Goal: Task Accomplishment & Management: Use online tool/utility

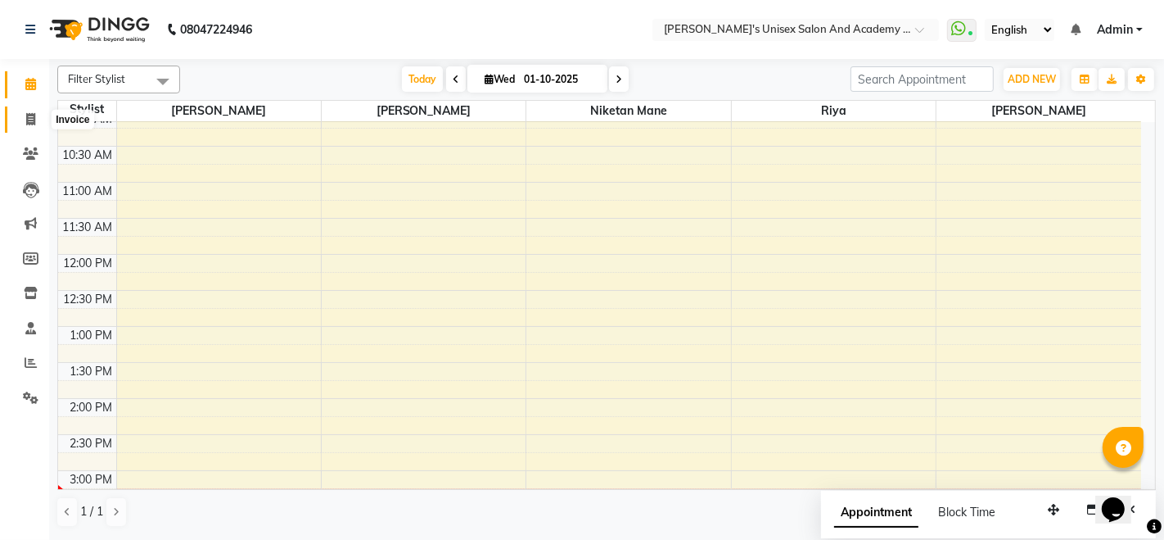
click at [32, 121] on icon at bounding box center [30, 119] width 9 height 12
select select "service"
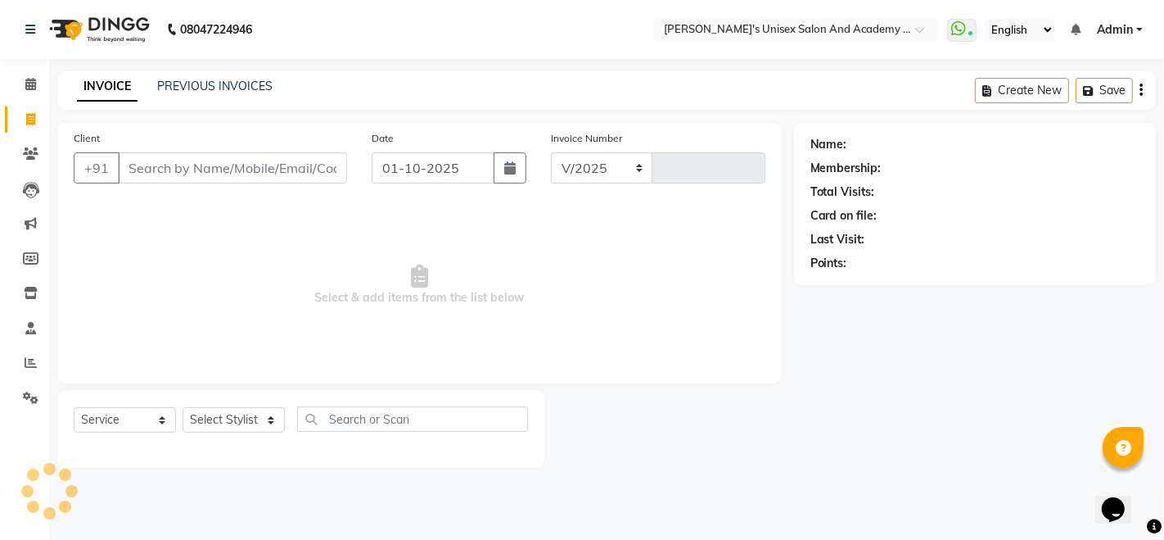
select select "665"
type input "1059"
click at [156, 154] on input "Client" at bounding box center [232, 167] width 229 height 31
type input "7066132905"
select select "1: Object"
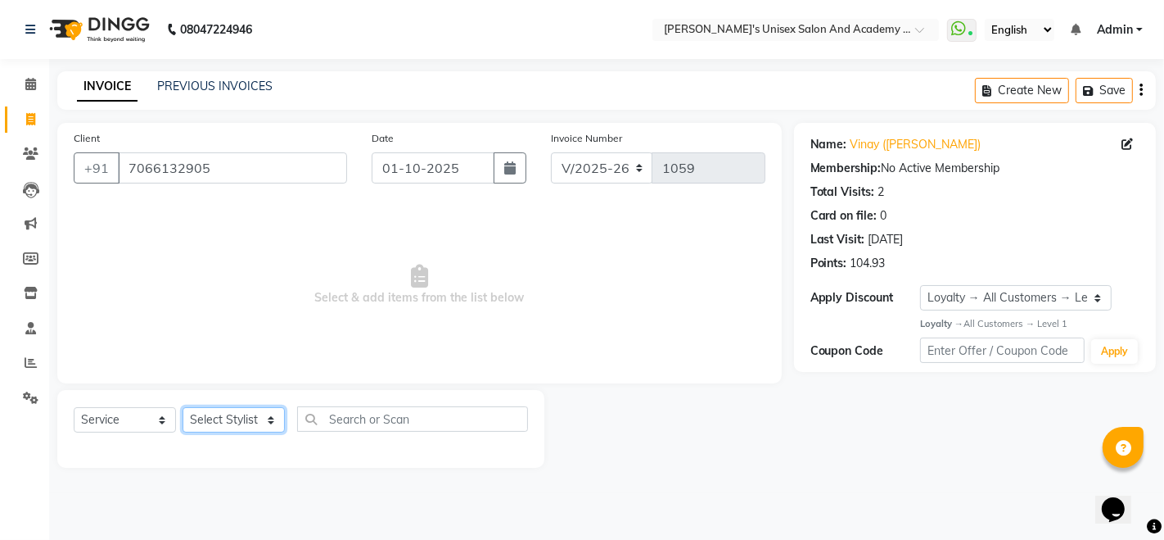
click at [208, 419] on select "Select Stylist [PERSON_NAME] Niketan Mane [PERSON_NAME] Sakshey Chandlaa [PERSO…" at bounding box center [234, 419] width 102 height 25
select select "43907"
click at [183, 407] on select "Select Stylist [PERSON_NAME] Niketan Mane [PERSON_NAME] Sakshey Chandlaa [PERSO…" at bounding box center [234, 419] width 102 height 25
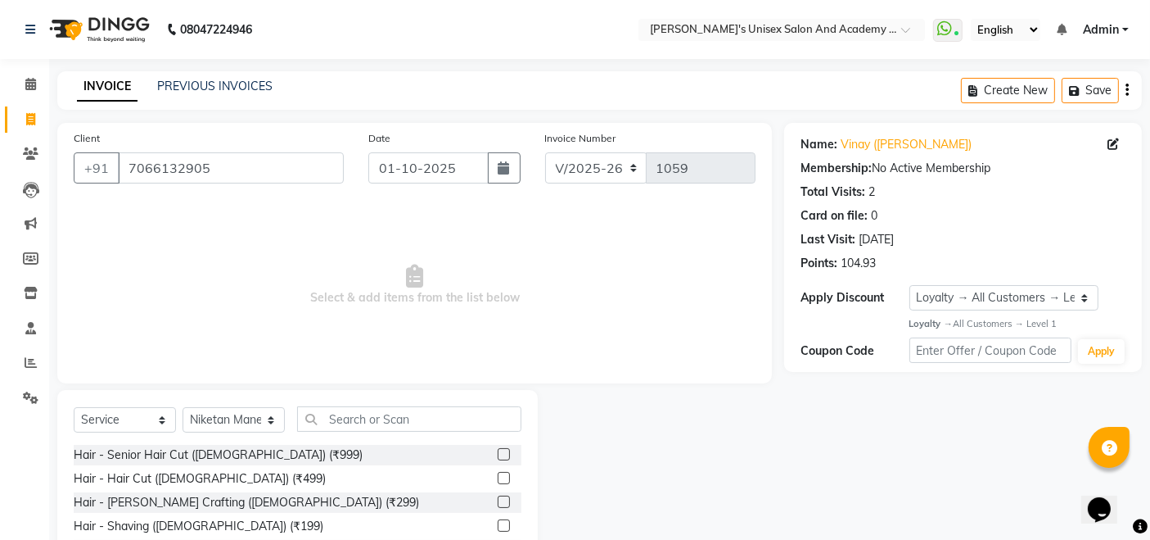
click at [498, 481] on label at bounding box center [504, 478] width 12 height 12
click at [498, 481] on input "checkbox" at bounding box center [503, 478] width 11 height 11
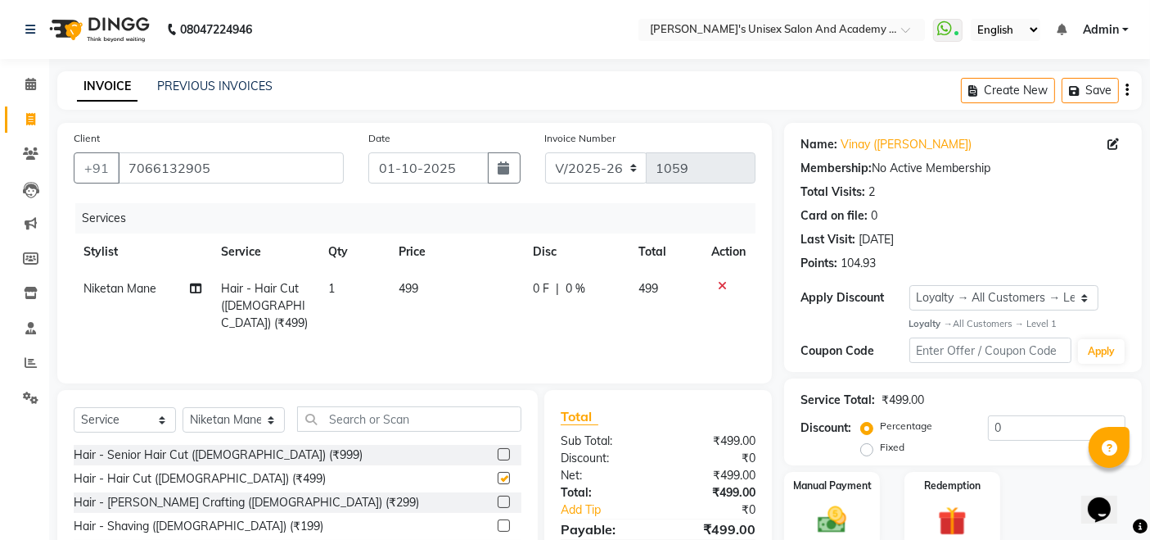
checkbox input "false"
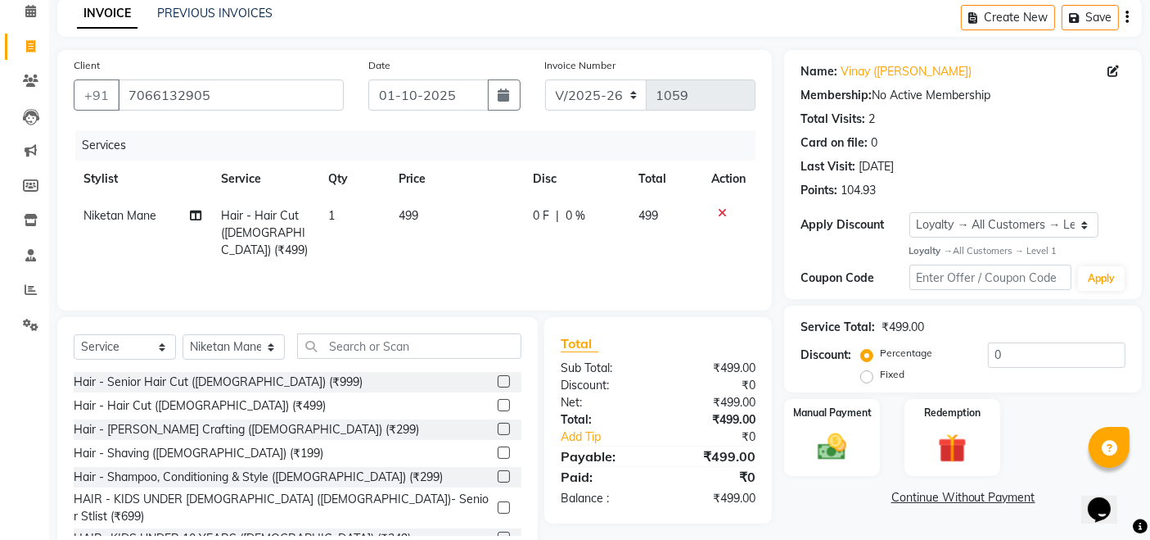
scroll to position [115, 0]
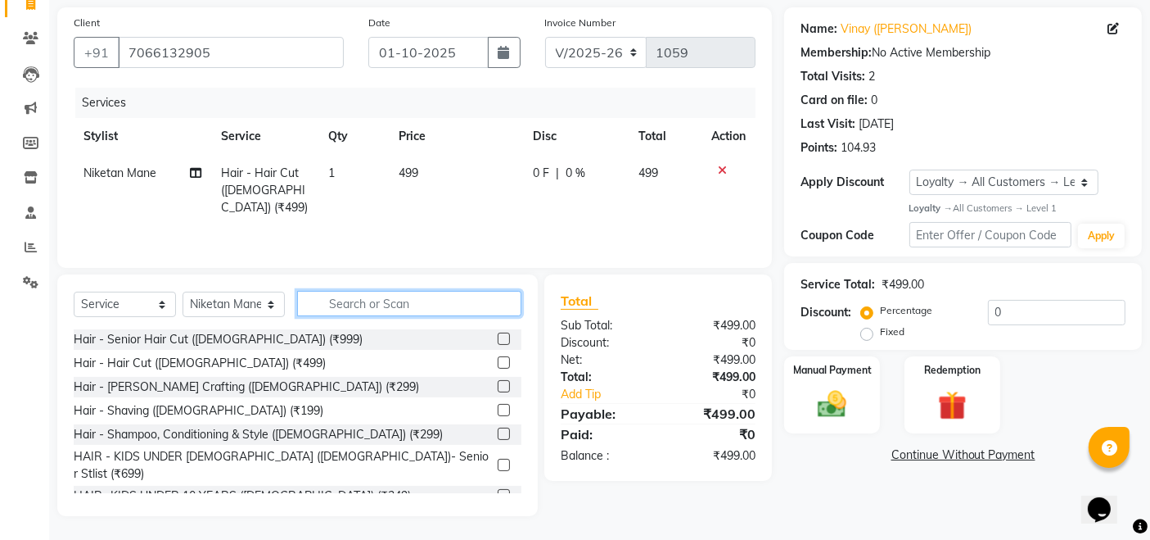
click at [339, 310] on input "text" at bounding box center [409, 303] width 224 height 25
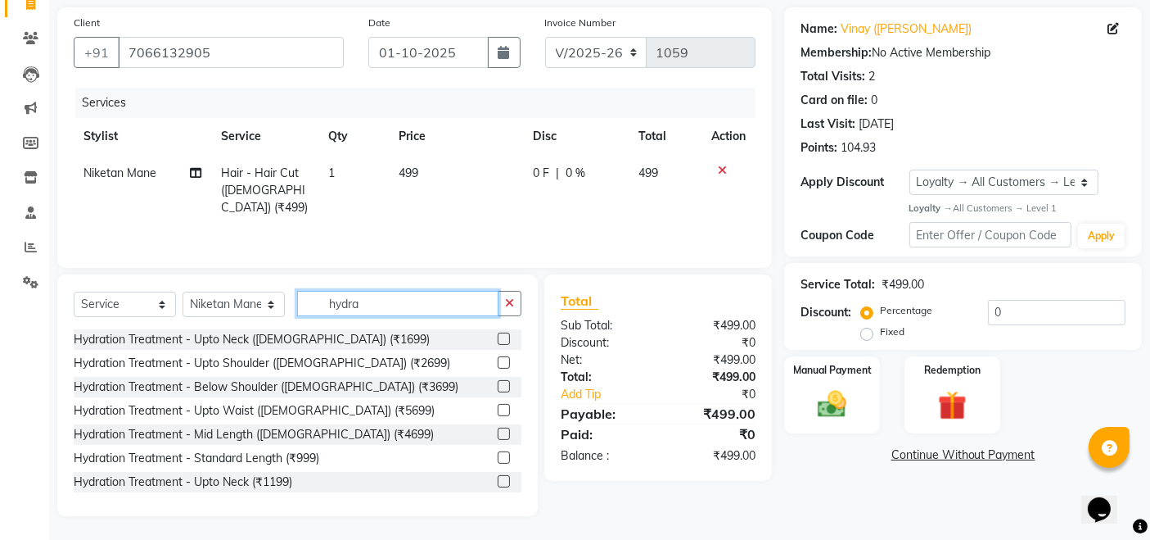
type input "hydra"
click at [498, 385] on label at bounding box center [504, 386] width 12 height 12
click at [498, 385] on input "checkbox" at bounding box center [503, 387] width 11 height 11
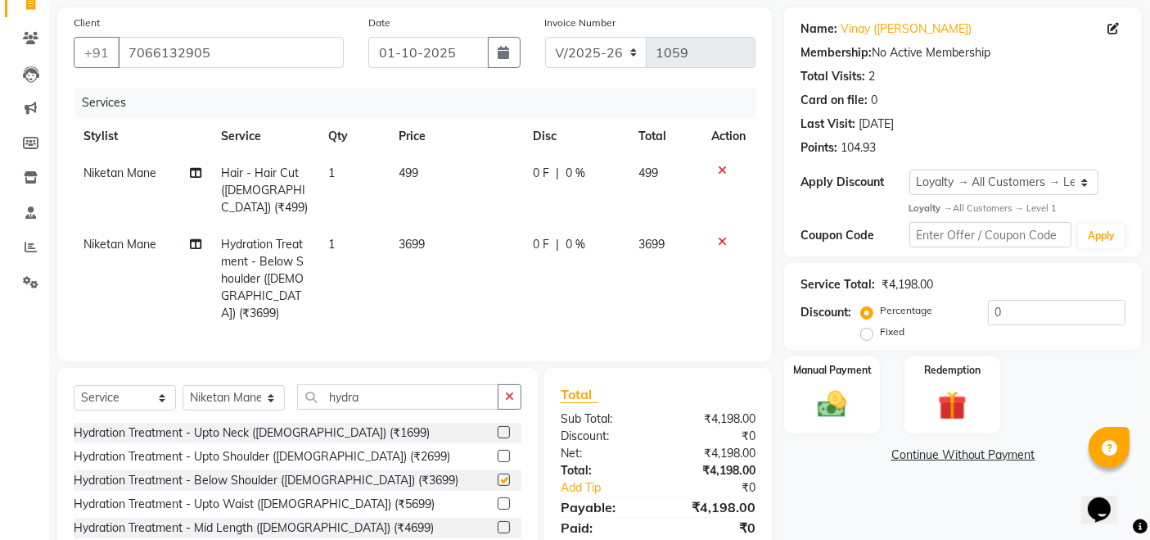
checkbox input "false"
click at [392, 384] on input "hydra" at bounding box center [397, 396] width 201 height 25
type input "h"
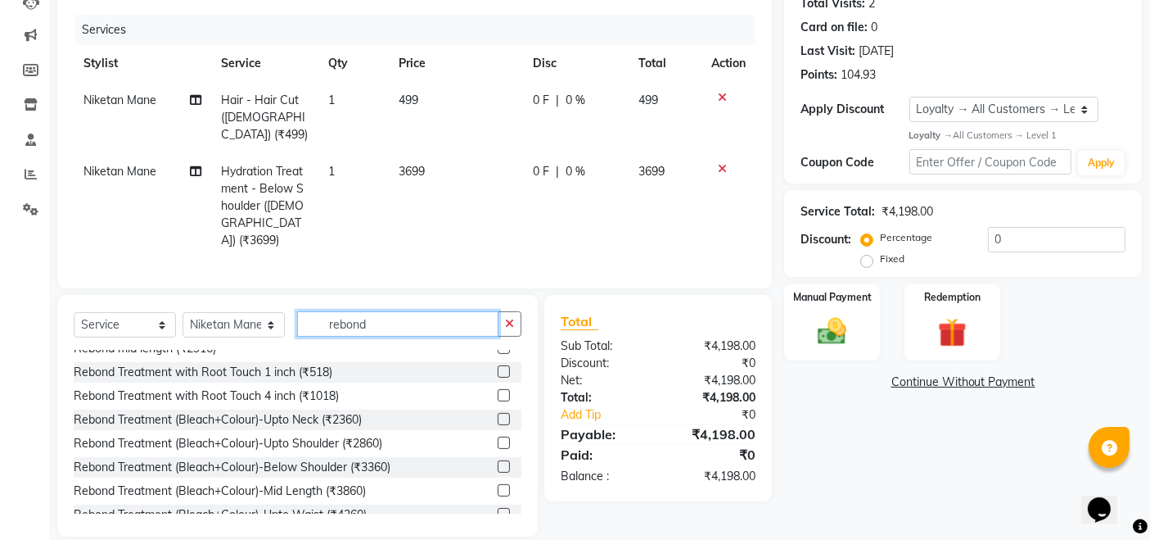
scroll to position [287, 0]
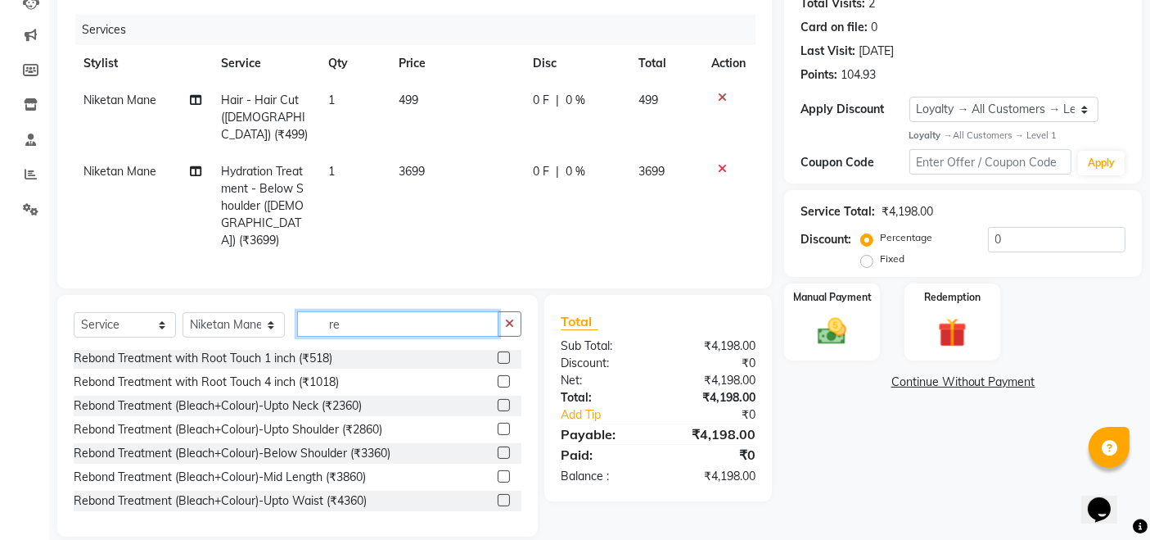
type input "r"
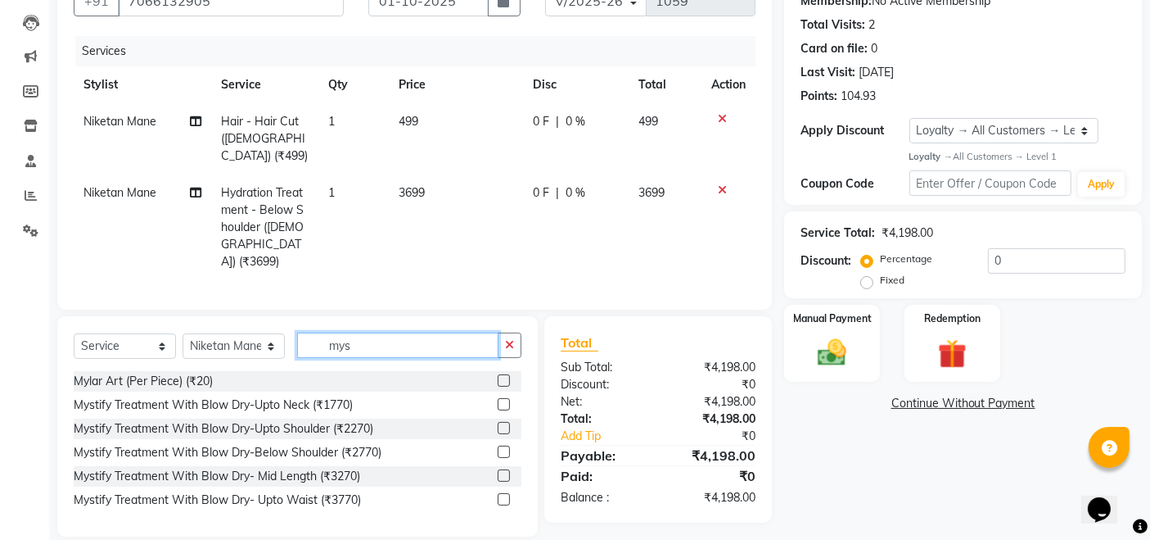
scroll to position [152, 0]
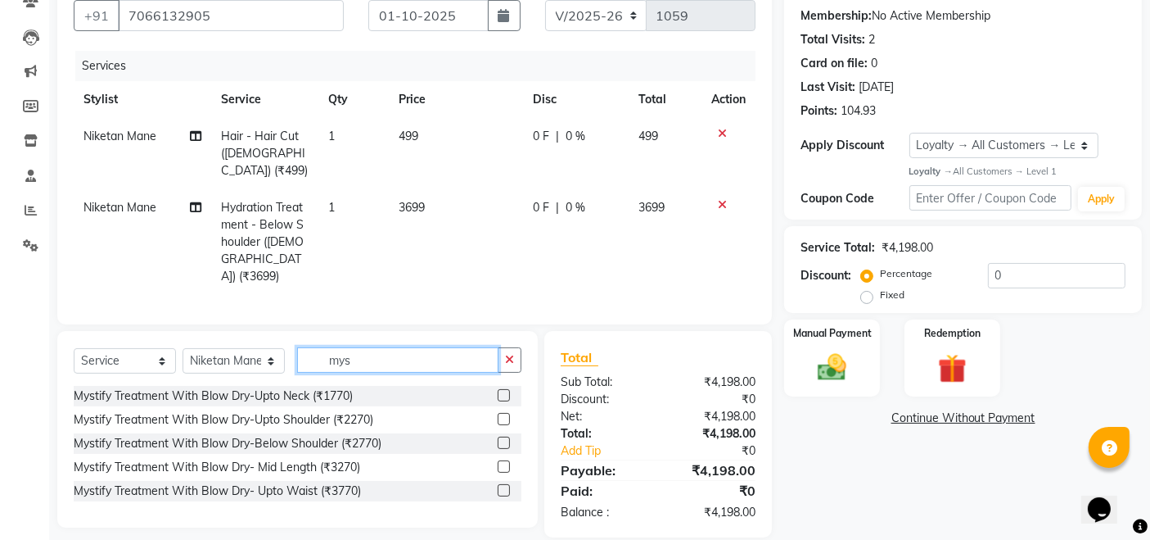
type input "mys"
click at [506, 436] on label at bounding box center [504, 442] width 12 height 12
click at [506, 438] on input "checkbox" at bounding box center [503, 443] width 11 height 11
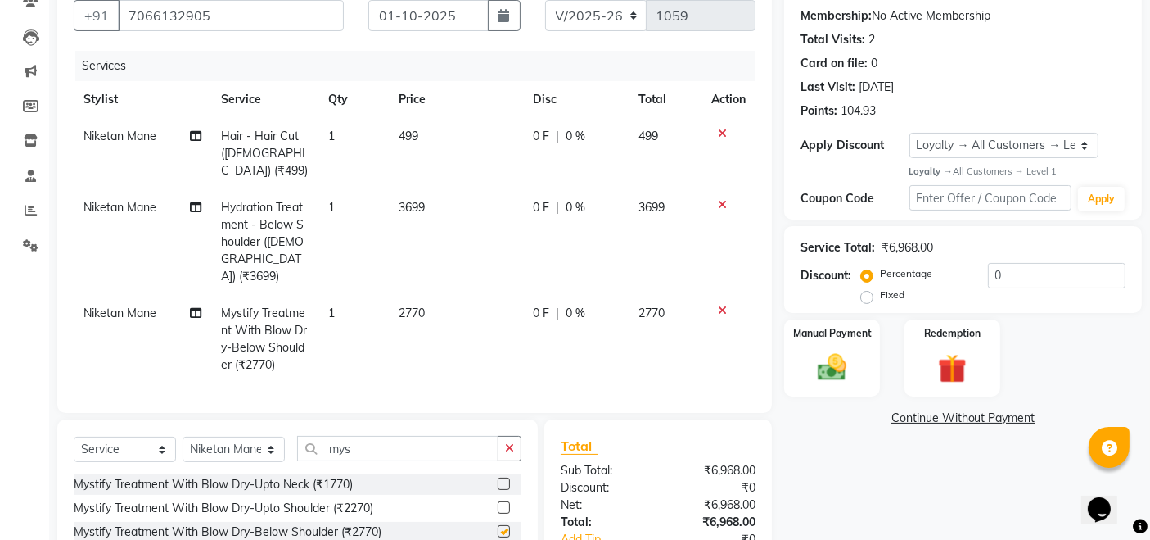
checkbox input "false"
click at [568, 305] on span "0 %" at bounding box center [577, 313] width 20 height 17
select select "43907"
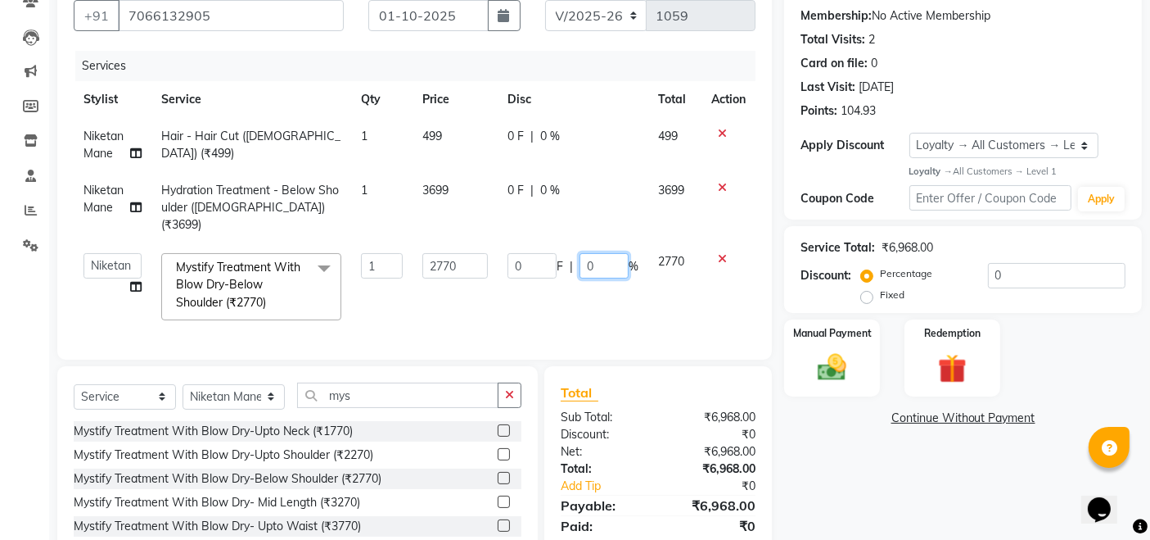
click at [600, 253] on input "0" at bounding box center [604, 265] width 49 height 25
type input "100"
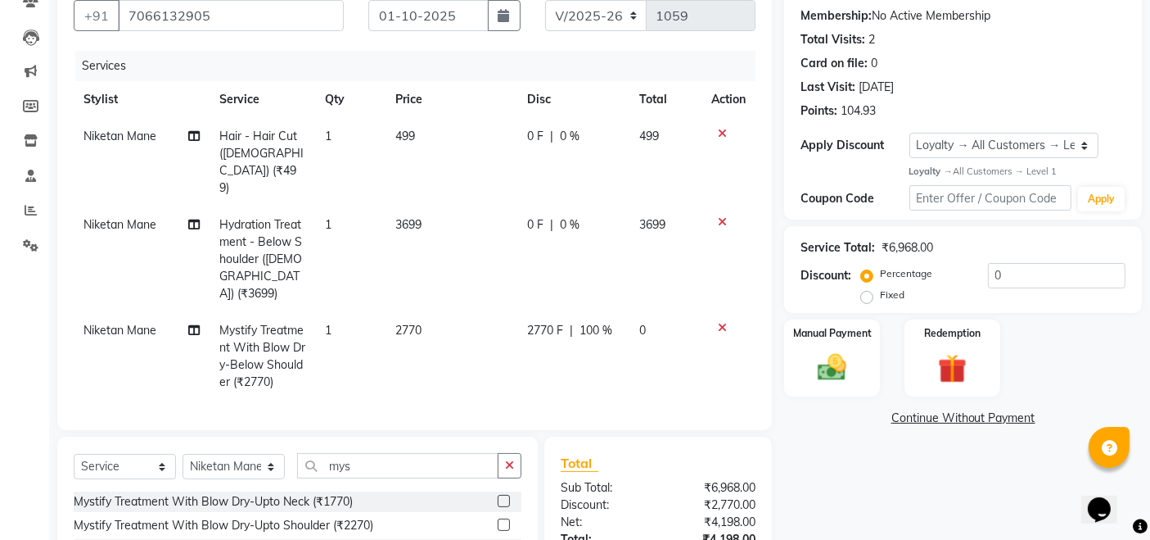
click at [863, 463] on div "Name: [PERSON_NAME] ([PERSON_NAME]) Membership: No Active Membership Total Visi…" at bounding box center [969, 307] width 370 height 672
click at [572, 216] on span "0 %" at bounding box center [570, 224] width 20 height 17
select select "43907"
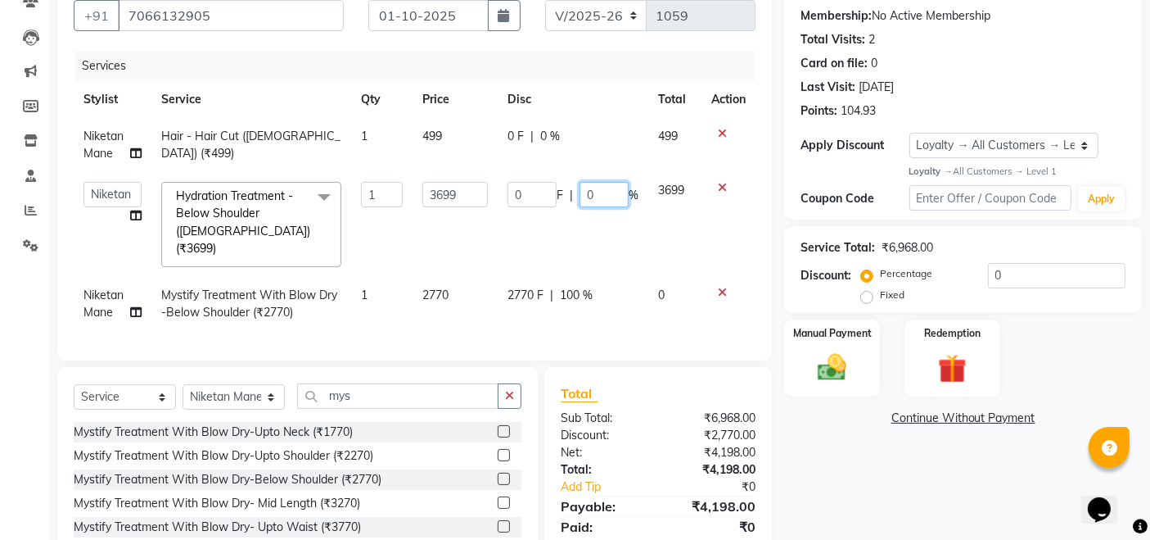
click at [596, 192] on input "0" at bounding box center [604, 194] width 49 height 25
type input "20"
click at [856, 448] on div "Name: [PERSON_NAME] ([PERSON_NAME]) Membership: No Active Membership Total Visi…" at bounding box center [969, 272] width 370 height 603
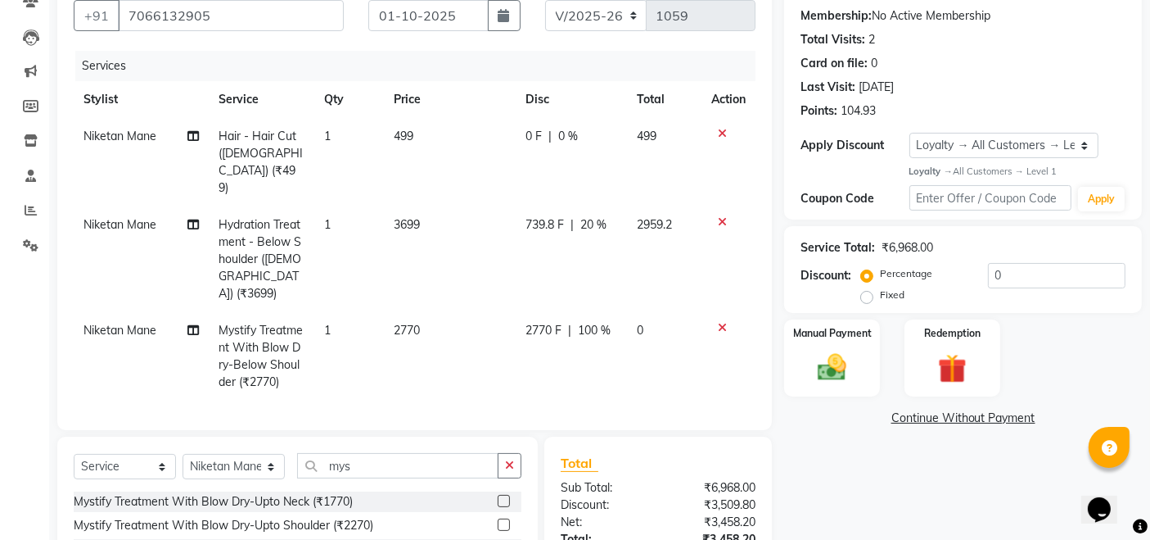
click at [563, 138] on span "0 %" at bounding box center [568, 136] width 20 height 17
select select "43907"
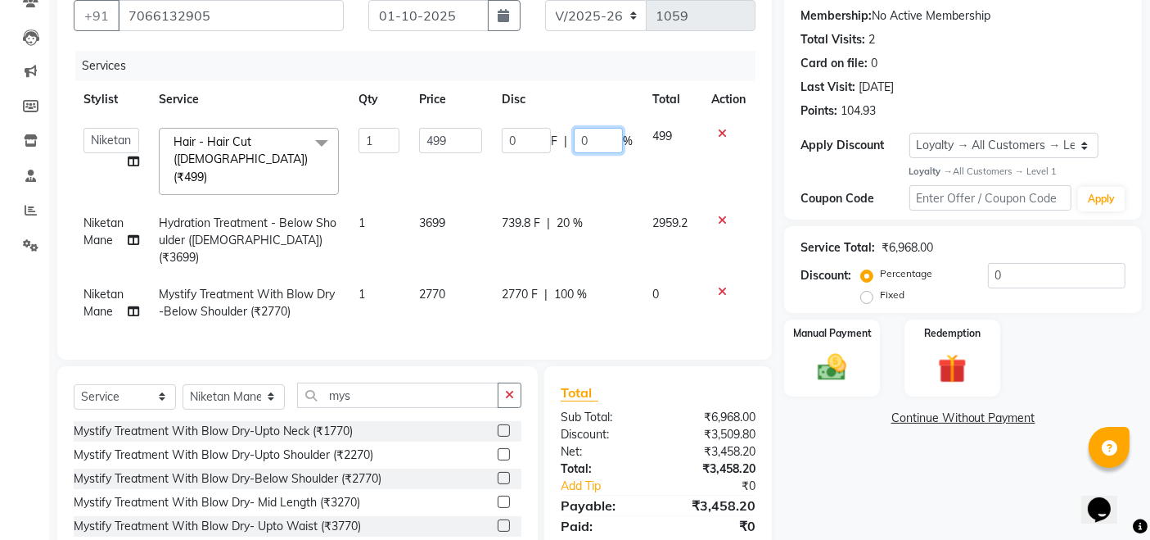
click at [587, 139] on input "0" at bounding box center [598, 140] width 49 height 25
type input "20"
click at [901, 483] on div "Name: [PERSON_NAME] ([PERSON_NAME]) Membership: No Active Membership Total Visi…" at bounding box center [969, 272] width 370 height 602
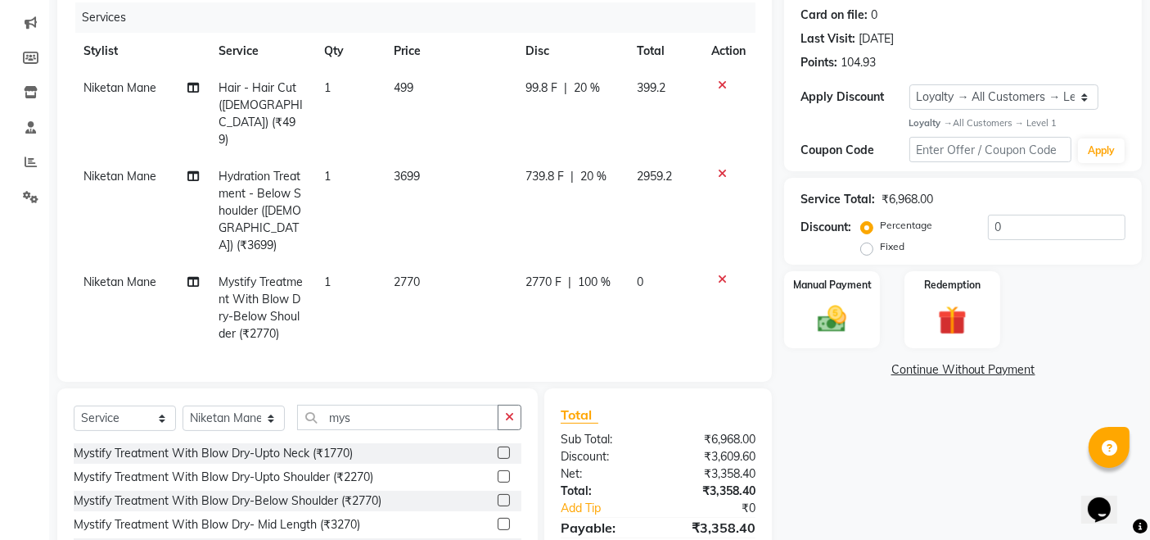
scroll to position [241, 0]
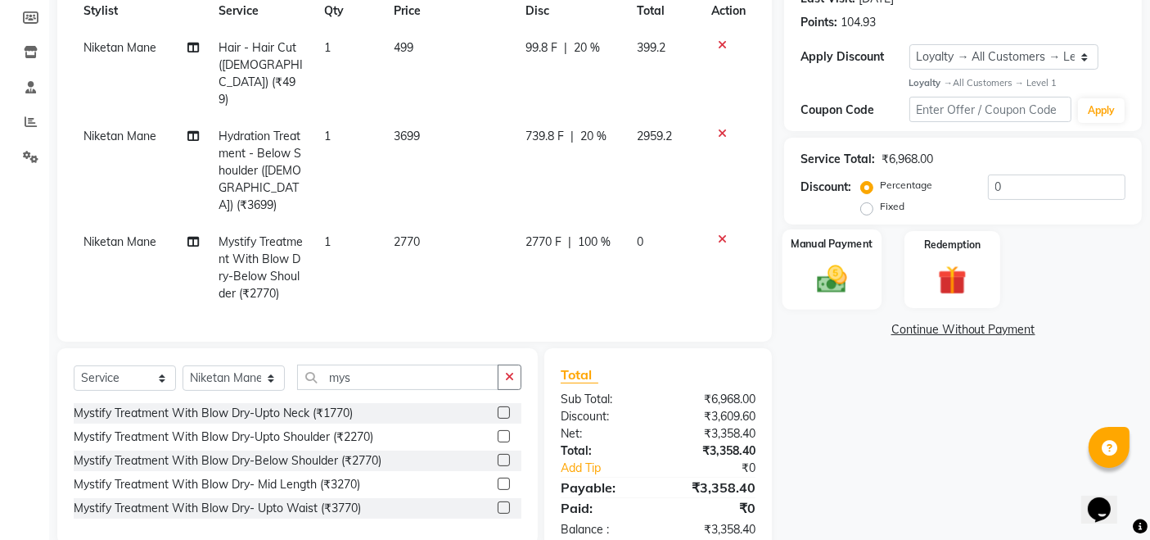
click at [841, 262] on img at bounding box center [832, 279] width 49 height 34
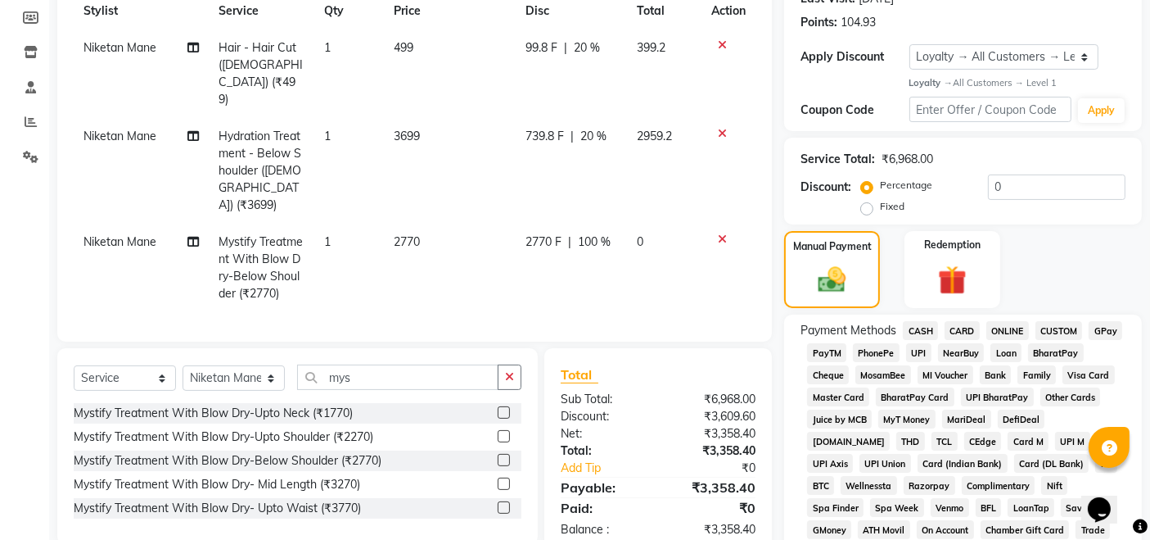
click at [917, 347] on span "UPI" at bounding box center [918, 352] width 25 height 19
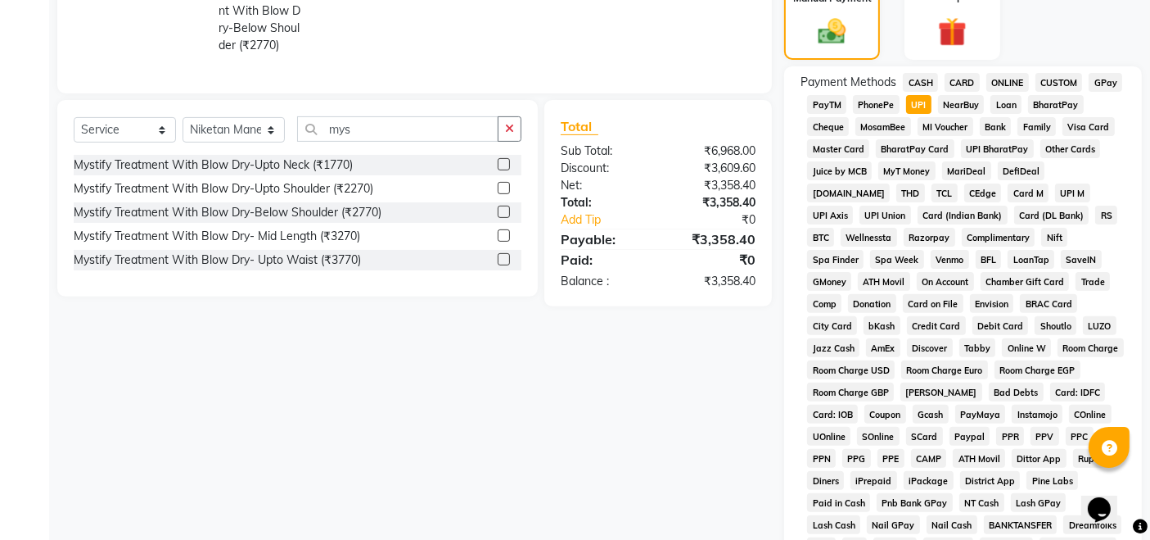
scroll to position [725, 0]
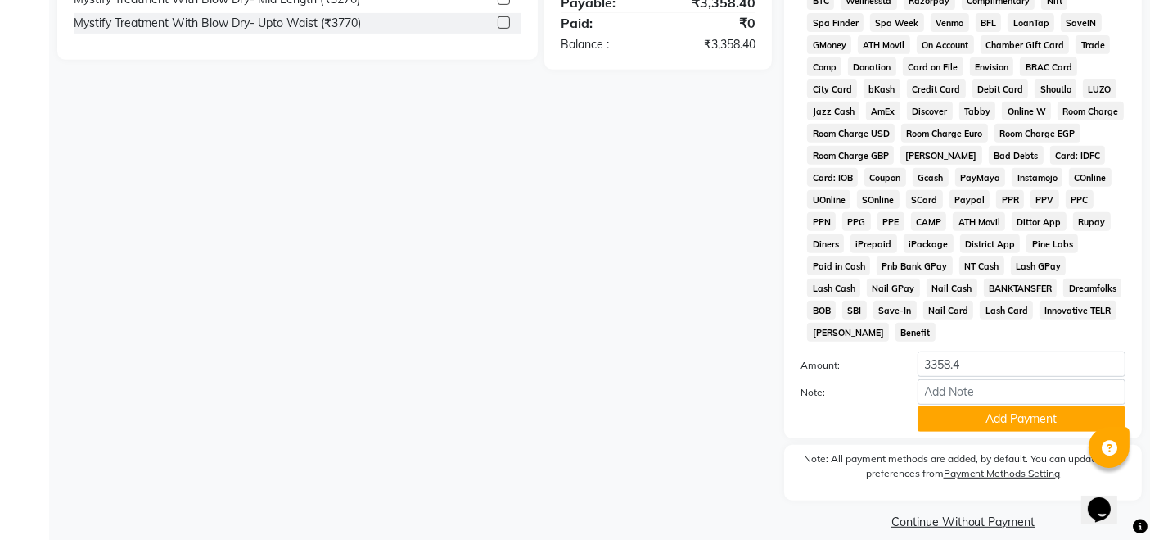
click at [1006, 406] on button "Add Payment" at bounding box center [1022, 418] width 208 height 25
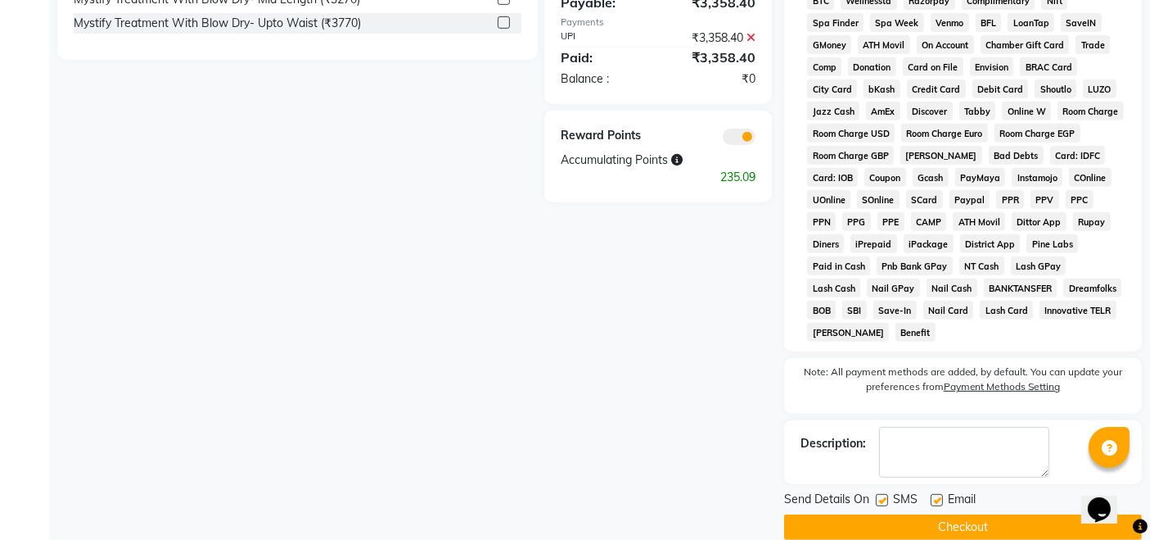
click at [950, 514] on button "Checkout" at bounding box center [963, 526] width 358 height 25
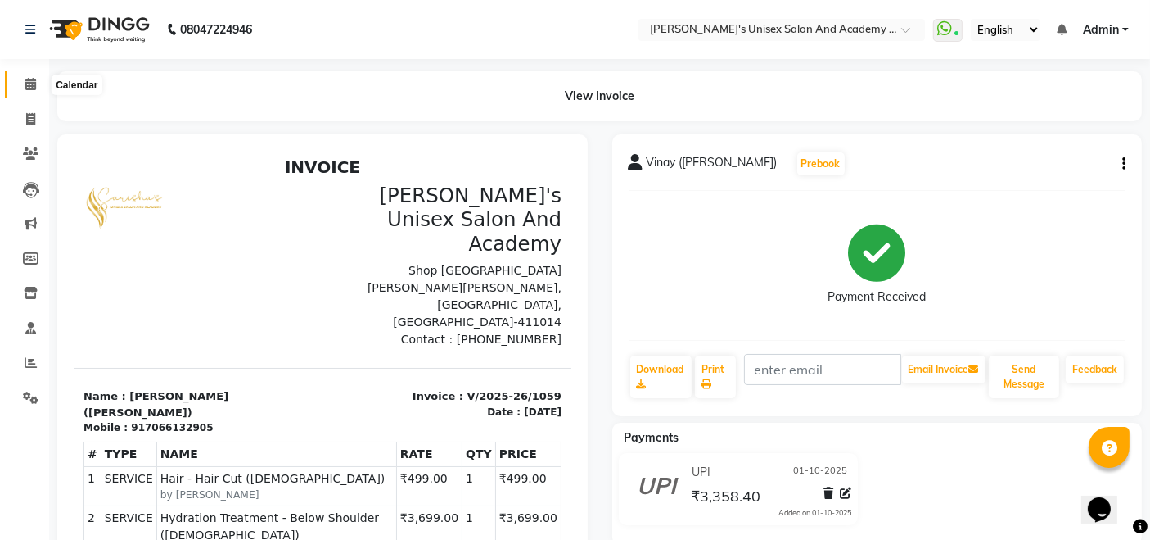
click at [27, 81] on icon at bounding box center [30, 84] width 11 height 12
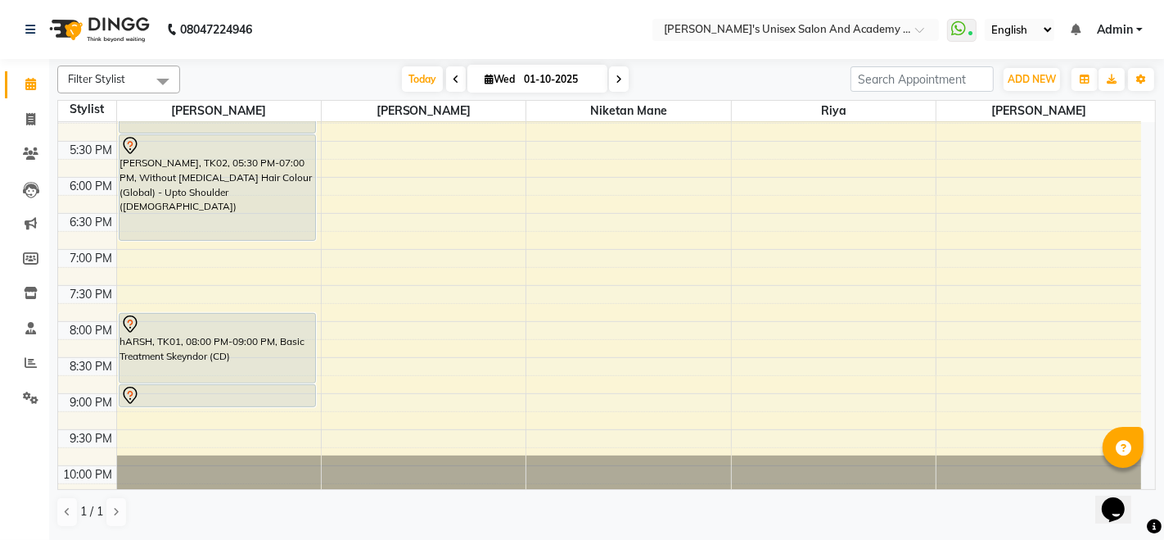
scroll to position [629, 0]
